Goal: Task Accomplishment & Management: Manage account settings

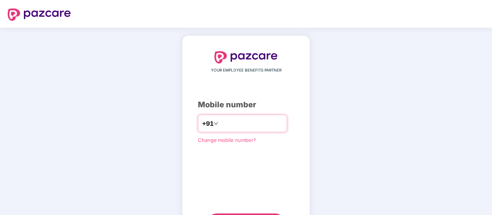
click at [247, 128] on input "number" at bounding box center [251, 124] width 63 height 12
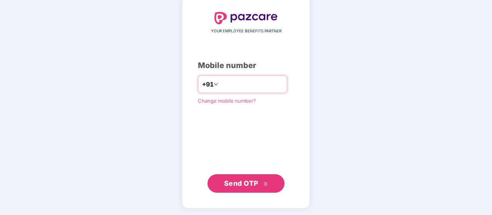
type input "**********"
click at [257, 188] on button "Send OTP" at bounding box center [246, 184] width 77 height 18
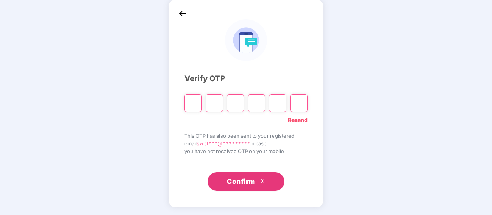
scroll to position [35, 0]
type input "*"
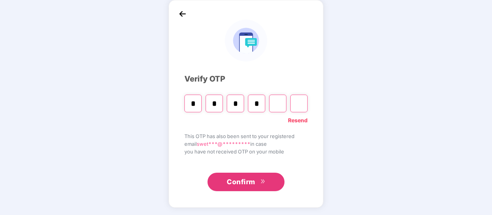
type input "*"
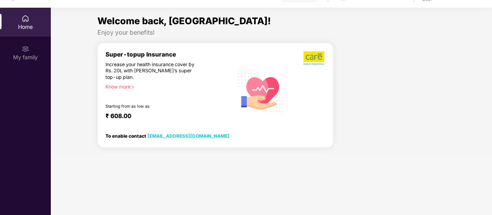
click at [26, 30] on div "Home" at bounding box center [25, 27] width 51 height 8
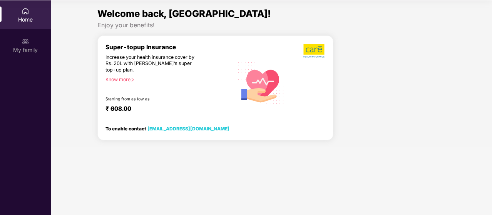
scroll to position [0, 0]
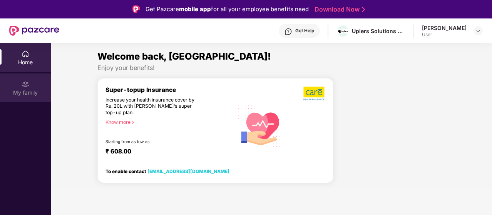
click at [30, 87] on div "My family" at bounding box center [25, 88] width 51 height 29
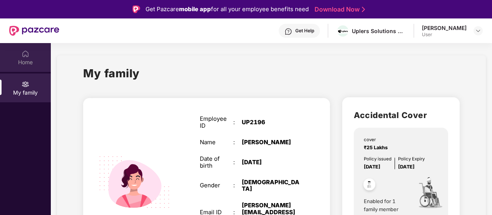
click at [12, 58] on div "Home" at bounding box center [25, 57] width 51 height 29
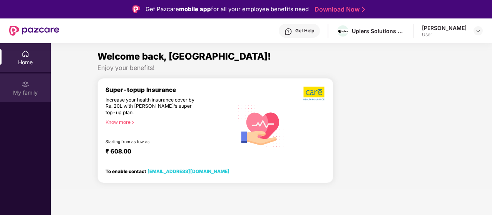
click at [25, 83] on img at bounding box center [26, 85] width 8 height 8
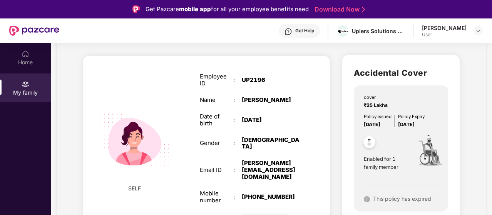
scroll to position [54, 0]
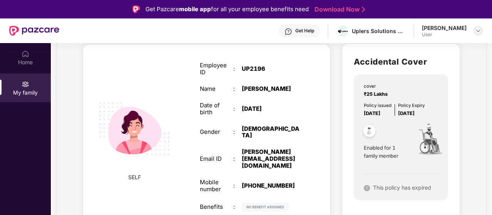
drag, startPoint x: 483, startPoint y: 34, endPoint x: 477, endPoint y: 28, distance: 8.7
click at [477, 28] on div at bounding box center [478, 30] width 9 height 9
click at [477, 28] on img at bounding box center [479, 31] width 6 height 6
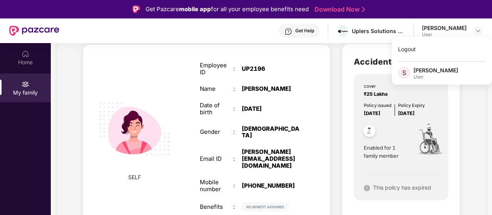
click at [424, 70] on div "[PERSON_NAME]" at bounding box center [436, 70] width 45 height 7
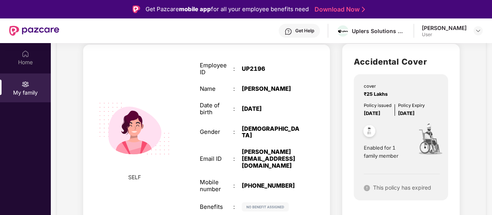
click at [446, 27] on div "[PERSON_NAME]" at bounding box center [444, 27] width 45 height 7
click at [367, 187] on img at bounding box center [367, 188] width 6 height 6
